Goal: Navigation & Orientation: Find specific page/section

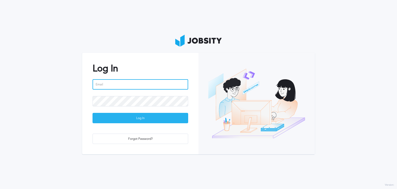
type input "[PERSON_NAME][EMAIL_ADDRESS][PERSON_NAME][DOMAIN_NAME]"
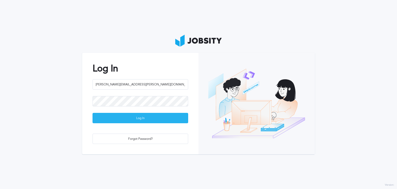
click at [121, 117] on div "Log In" at bounding box center [140, 118] width 95 height 10
click at [132, 116] on div "Loading ..." at bounding box center [140, 118] width 95 height 10
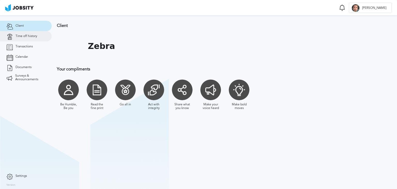
click at [30, 38] on span "Time off history" at bounding box center [27, 36] width 22 height 4
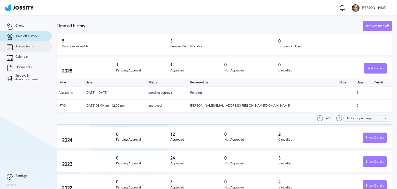
click at [28, 49] on link "Transactions" at bounding box center [26, 46] width 52 height 10
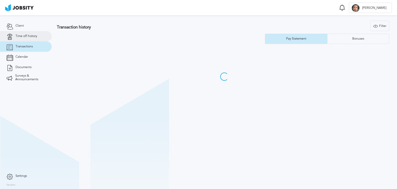
click at [23, 38] on link "Time off history" at bounding box center [26, 36] width 52 height 10
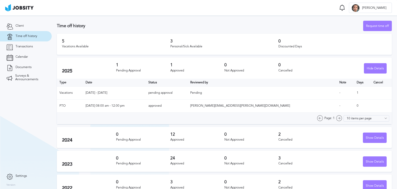
scroll to position [9, 0]
